Goal: Transaction & Acquisition: Purchase product/service

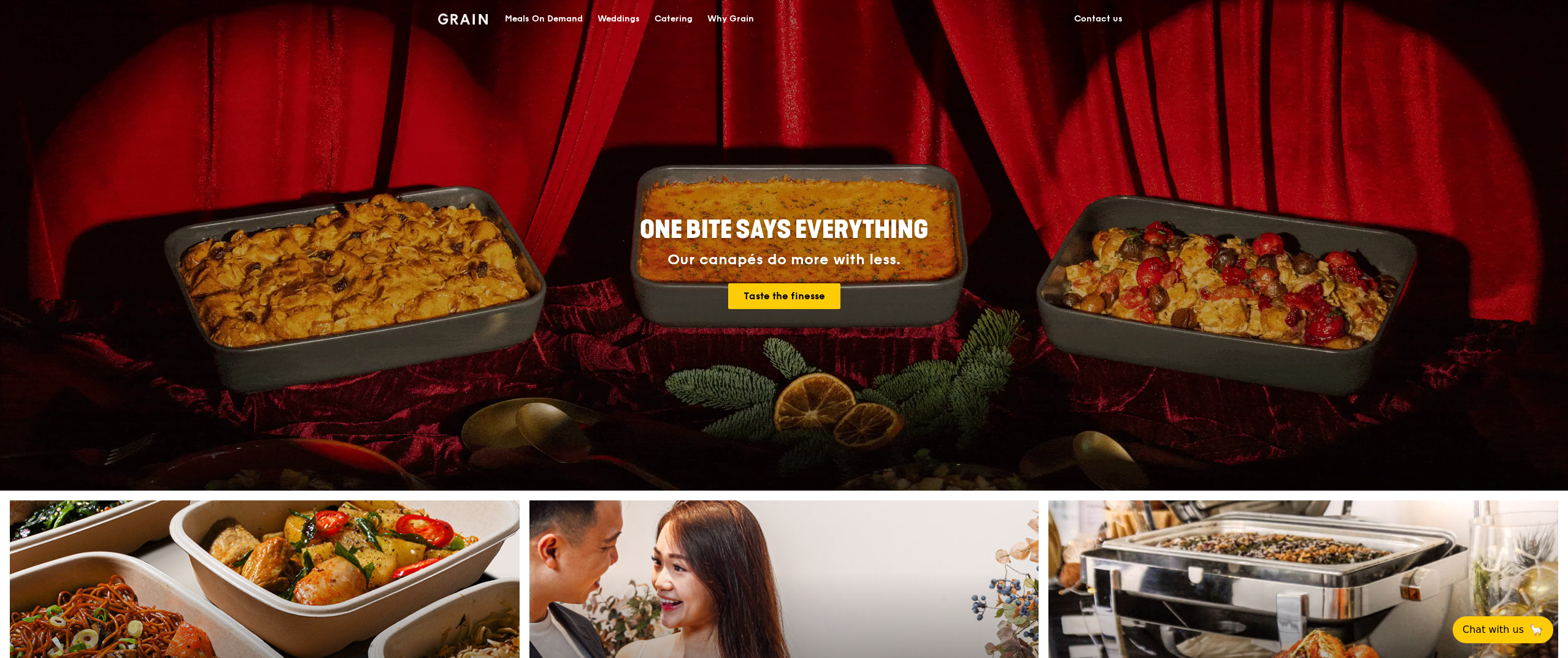
click at [543, 19] on div "Meals On Demand" at bounding box center [543, 19] width 78 height 37
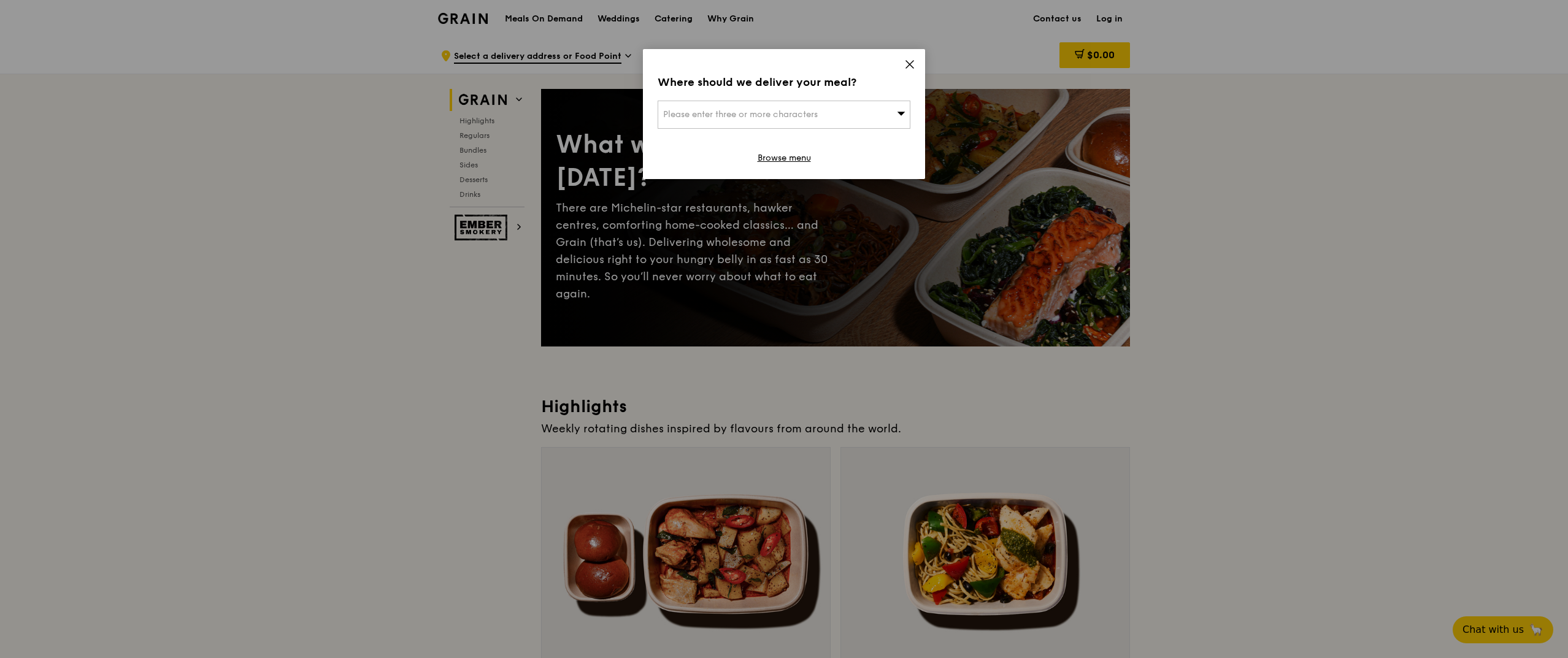
click at [846, 112] on div "Please enter three or more characters" at bounding box center [784, 115] width 253 height 29
click at [843, 136] on li "Please enter 3 or more characters" at bounding box center [784, 138] width 251 height 22
click at [906, 62] on icon at bounding box center [910, 64] width 11 height 11
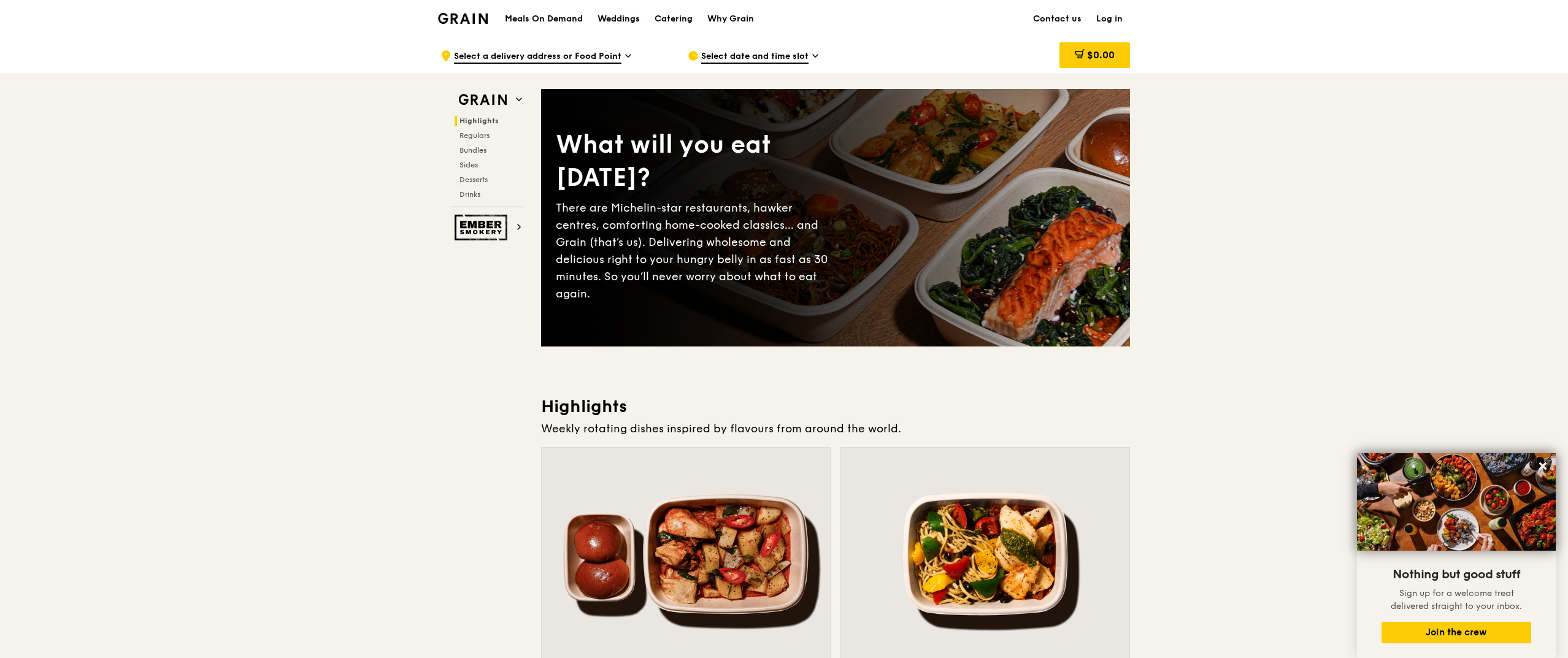
click at [626, 17] on div "Weddings" at bounding box center [618, 19] width 42 height 37
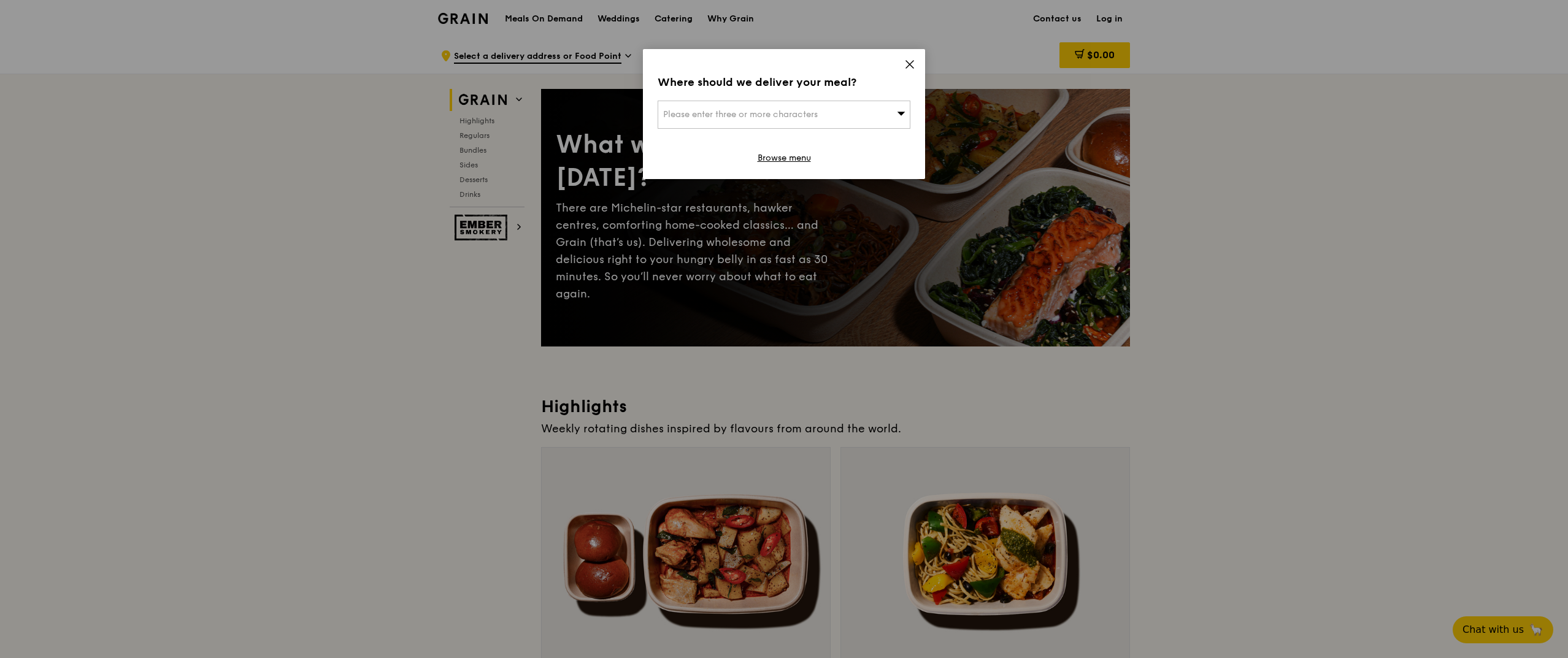
click at [911, 63] on icon at bounding box center [910, 64] width 11 height 11
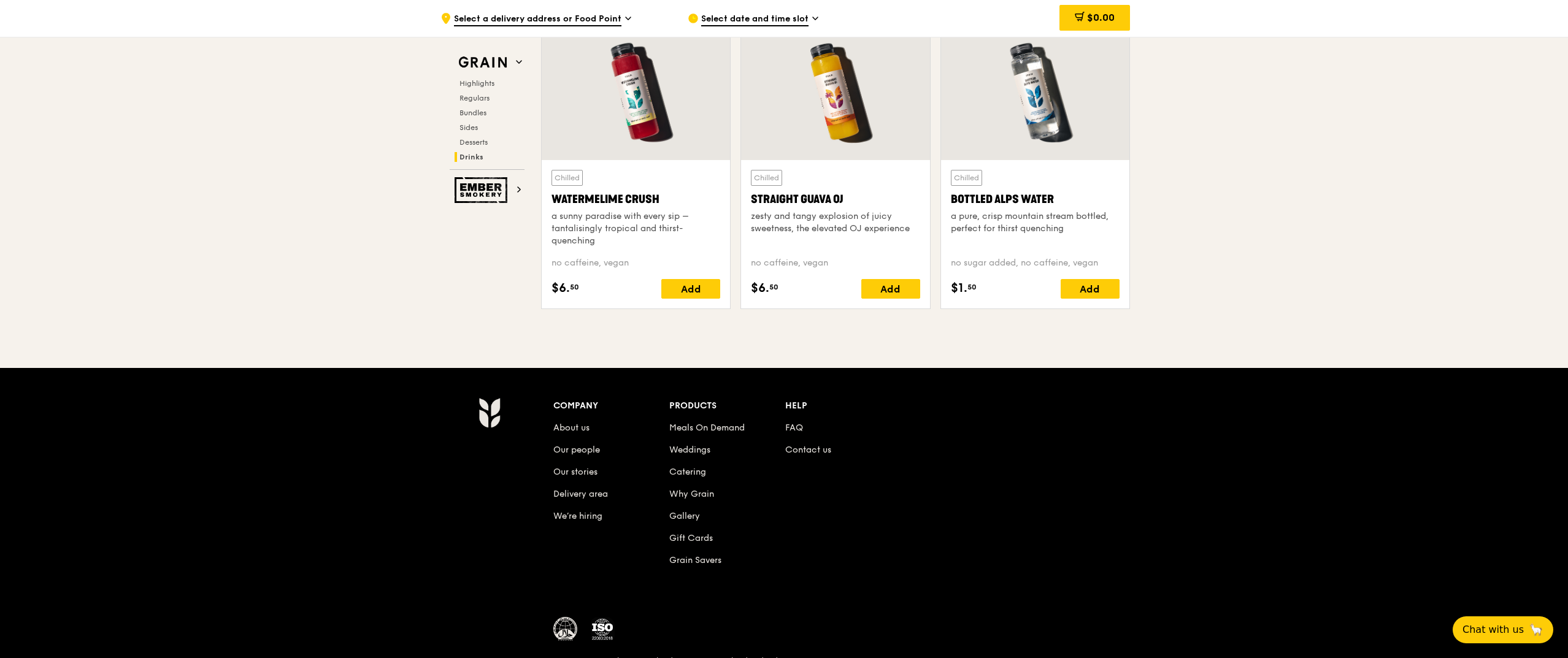
scroll to position [4966, 0]
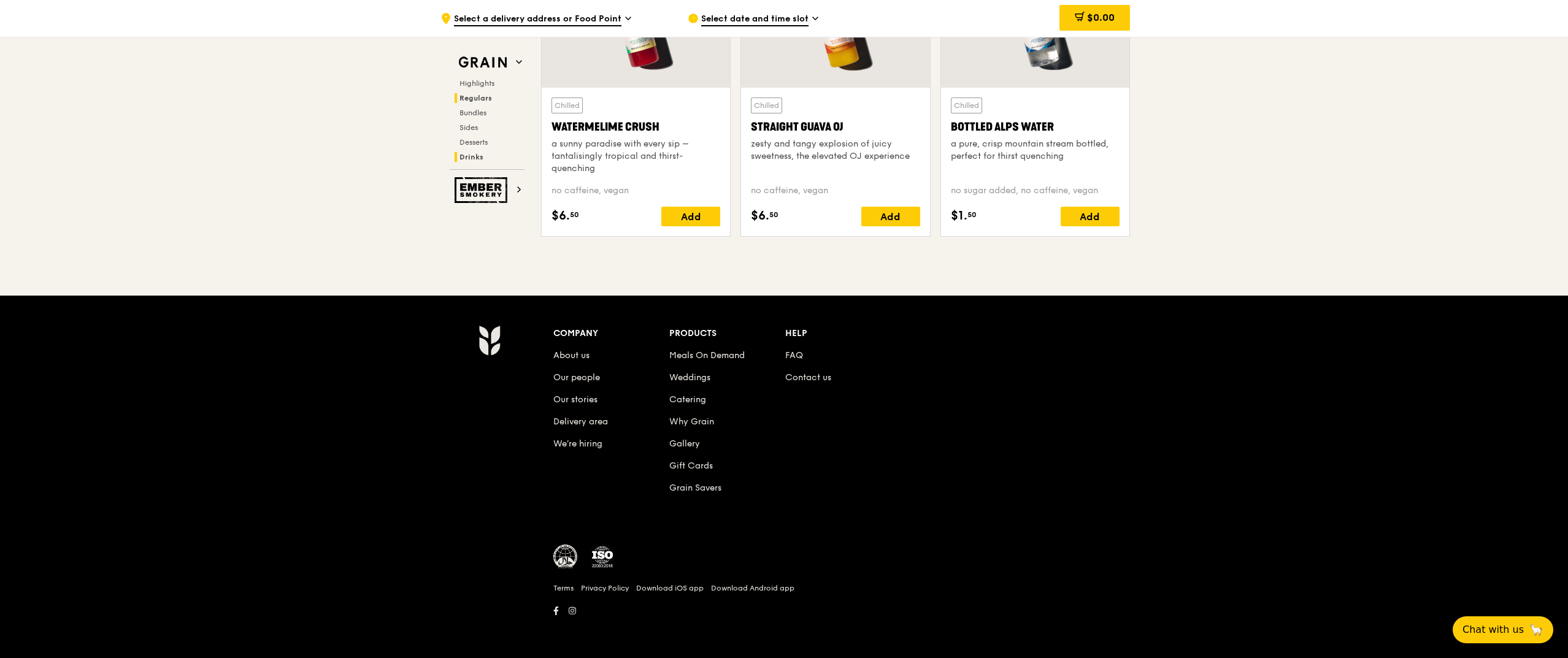
click at [477, 95] on span "Regulars" at bounding box center [475, 98] width 32 height 9
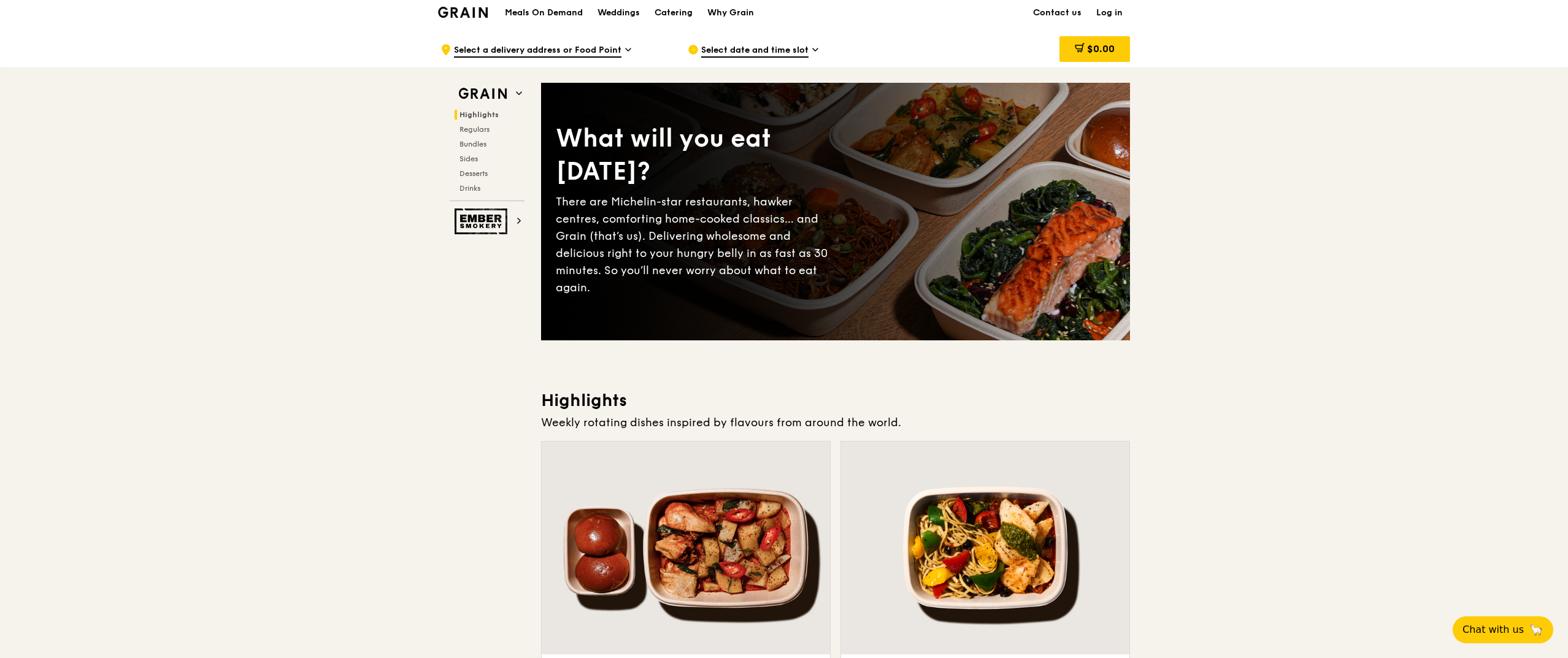
scroll to position [0, 0]
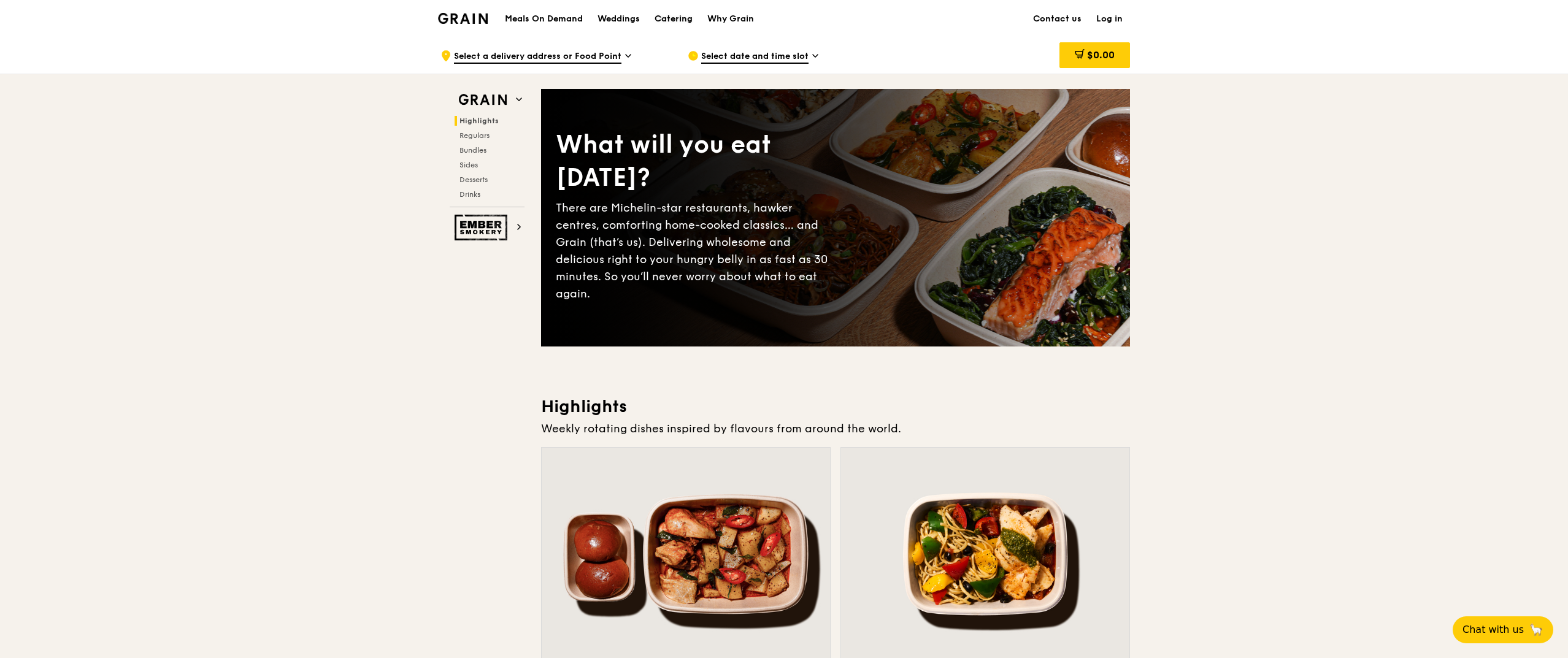
click at [692, 19] on div "Catering" at bounding box center [674, 19] width 38 height 37
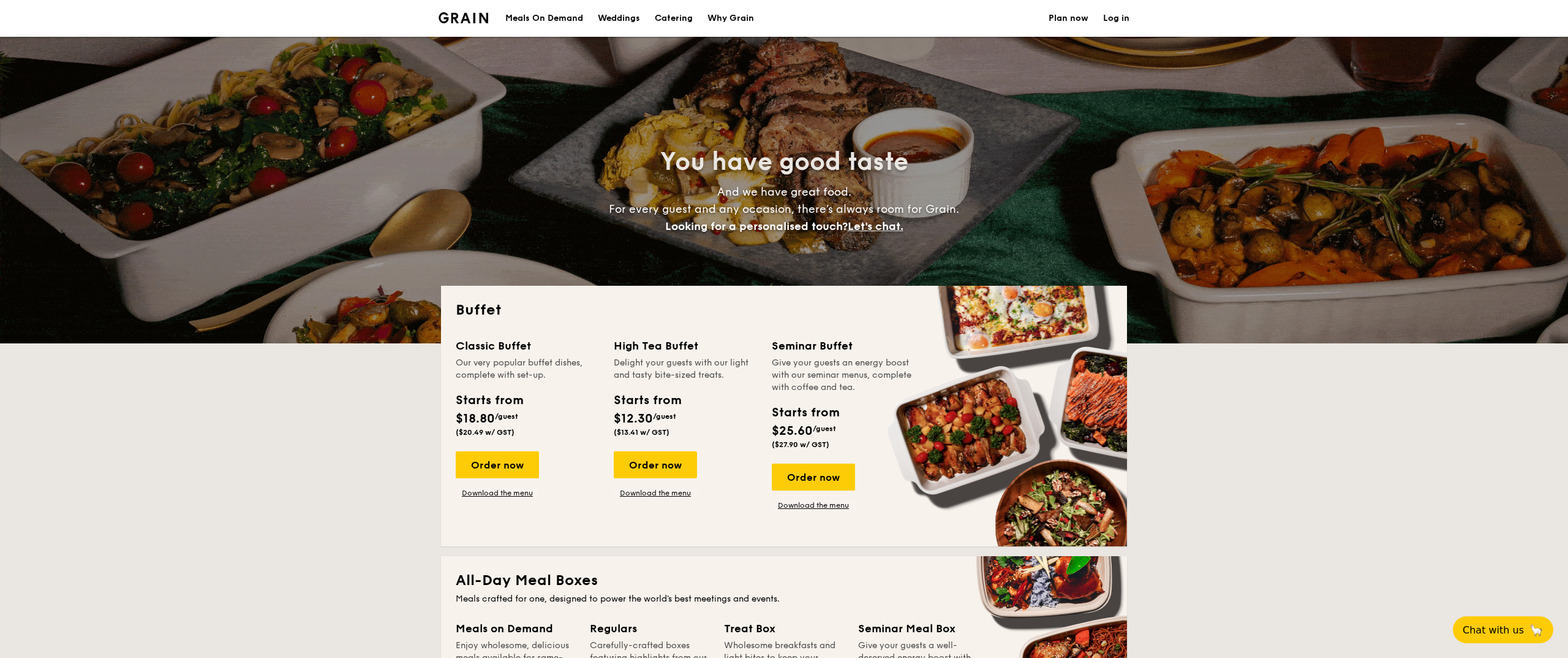
select select
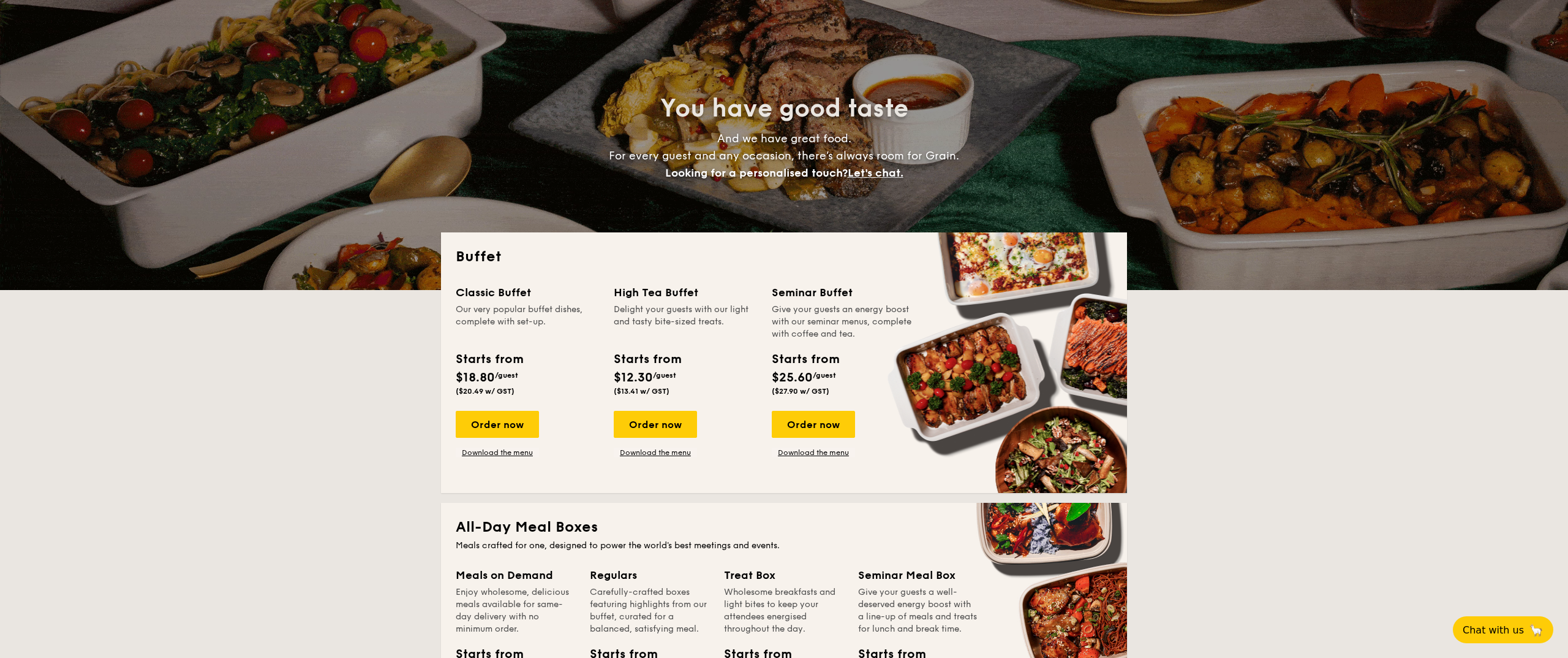
scroll to position [54, 0]
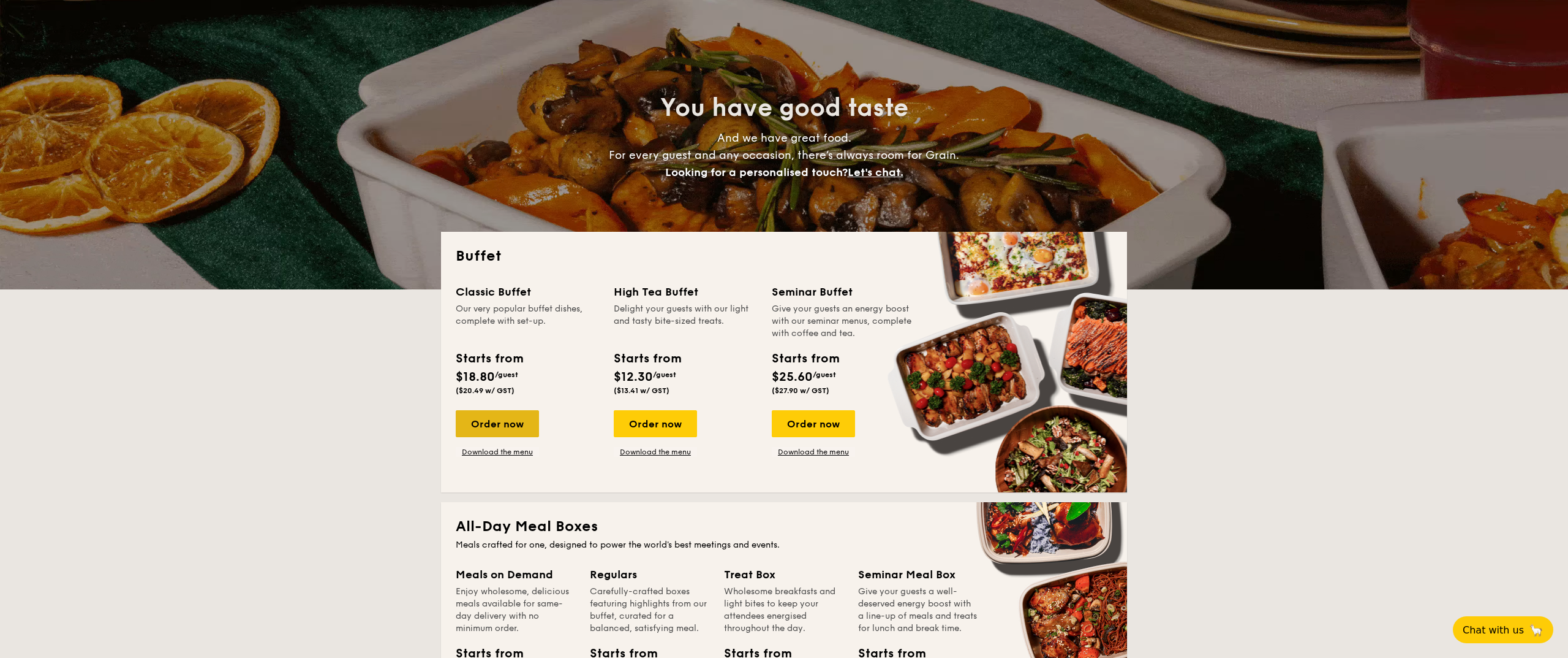
click at [527, 416] on div "Order now" at bounding box center [497, 423] width 83 height 27
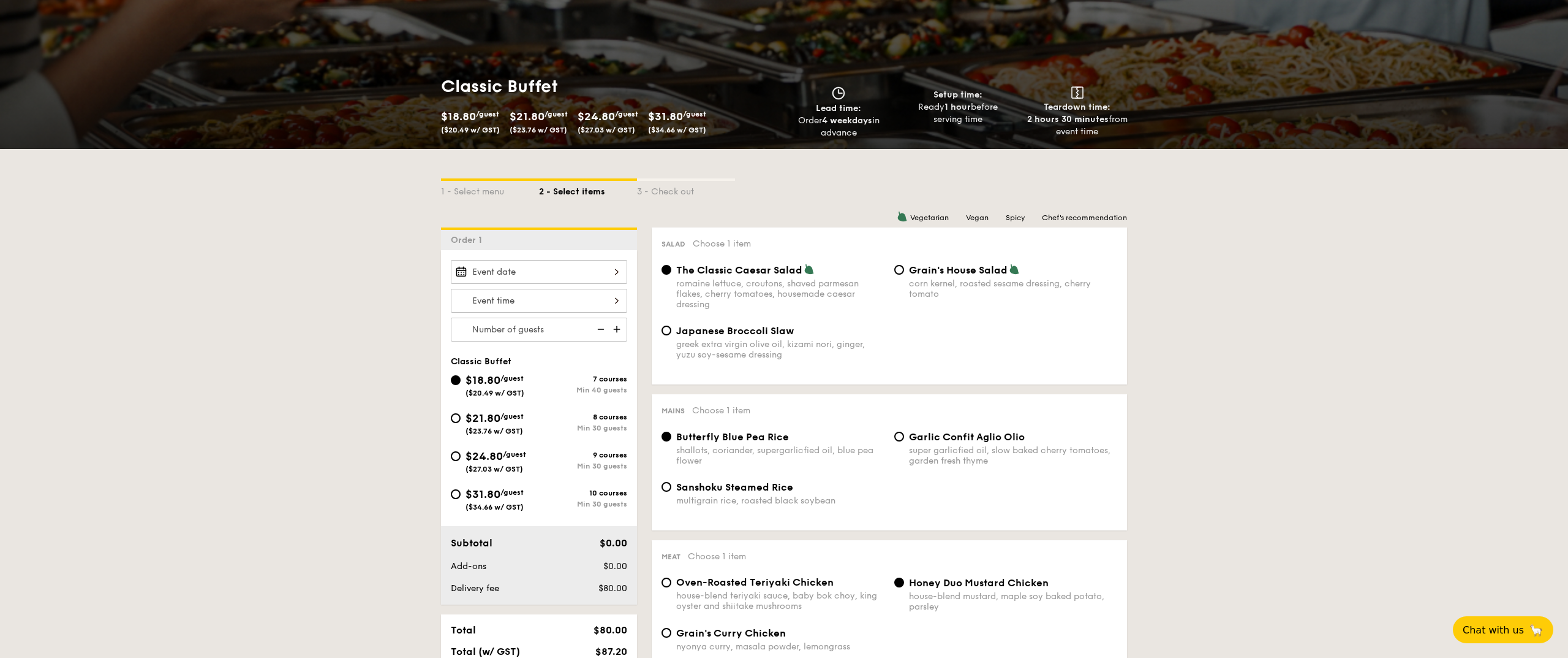
scroll to position [122, 0]
